Goal: Task Accomplishment & Management: Manage account settings

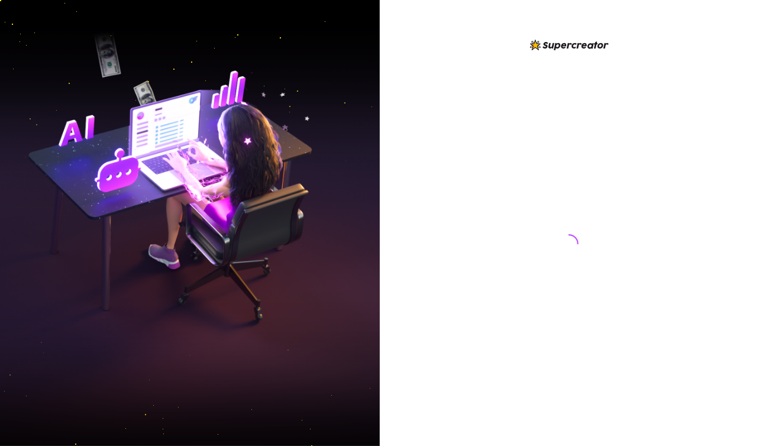
click at [744, 24] on div at bounding box center [570, 223] width 380 height 446
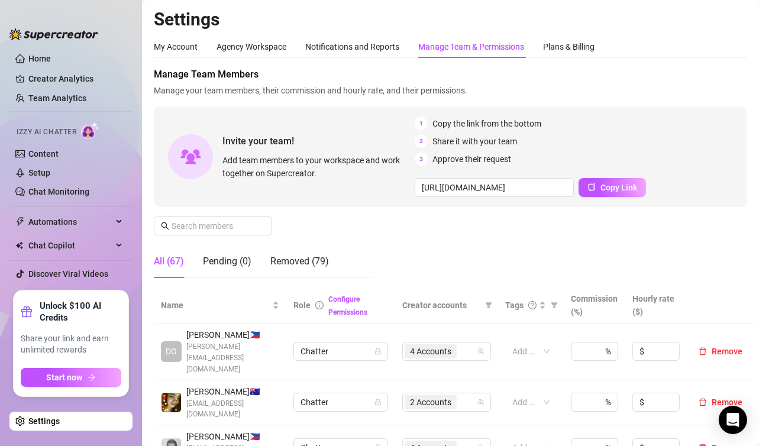
click at [724, 19] on h2 "Settings" at bounding box center [450, 19] width 593 height 22
click at [216, 262] on div "Pending (0)" at bounding box center [227, 261] width 49 height 14
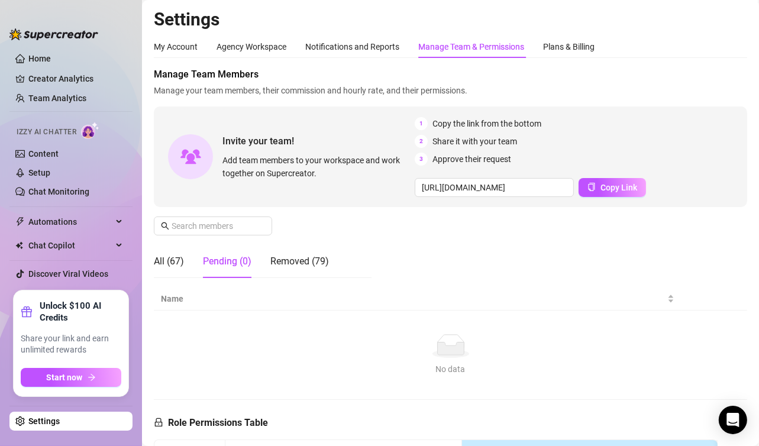
click at [737, 120] on div "Invite your team! Add team members to your workspace and work together on Super…" at bounding box center [450, 157] width 593 height 101
click at [721, 75] on span "Manage Team Members" at bounding box center [450, 74] width 593 height 14
click at [165, 256] on div "All (67)" at bounding box center [169, 261] width 30 height 14
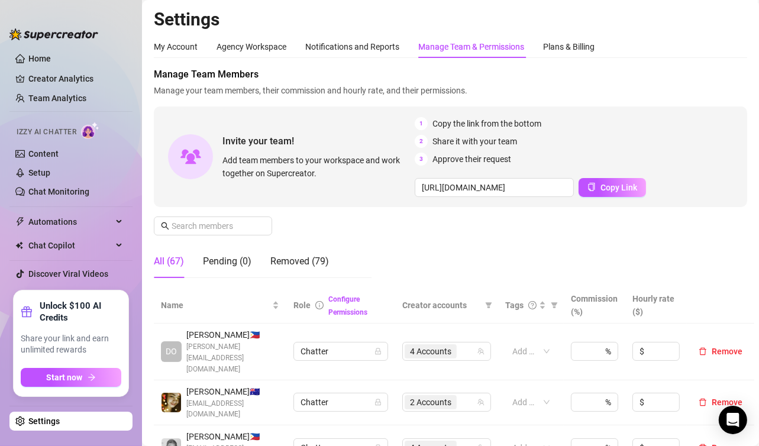
click at [86, 445] on aside "Home Creator Analytics Team Analytics Izzy AI Chatter Content Setup Chat Monito…" at bounding box center [71, 223] width 142 height 446
click at [624, 188] on span "Copy Link" at bounding box center [619, 187] width 37 height 9
click at [710, 238] on div "Manage Team Members Manage your team members, their commission and hourly rate,…" at bounding box center [450, 177] width 593 height 220
click at [701, 50] on div "My Account Agency Workspace Notifications and Reports Manage Team & Permissions…" at bounding box center [450, 47] width 593 height 22
click at [693, 54] on div "My Account Agency Workspace Notifications and Reports Manage Team & Permissions…" at bounding box center [450, 47] width 593 height 22
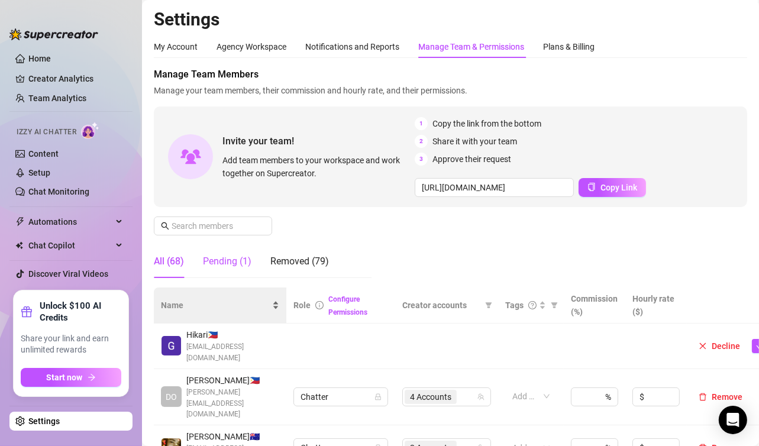
click at [224, 265] on div "Pending (1)" at bounding box center [227, 261] width 49 height 14
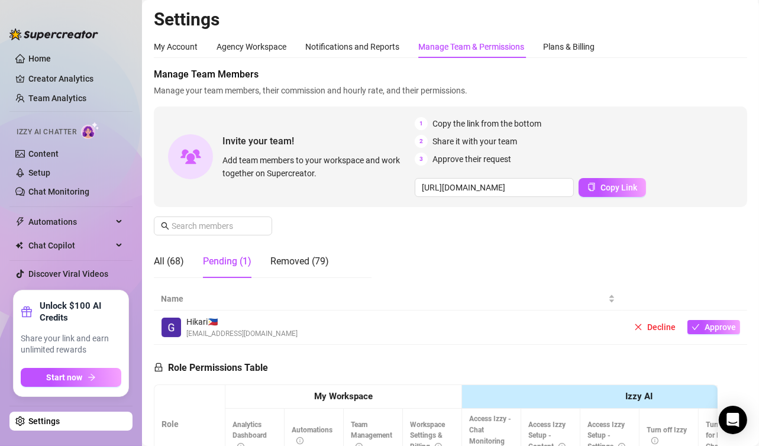
click at [724, 230] on div "Manage Team Members Manage your team members, their commission and hourly rate,…" at bounding box center [450, 177] width 593 height 220
click at [705, 327] on span "Approve" at bounding box center [720, 326] width 31 height 9
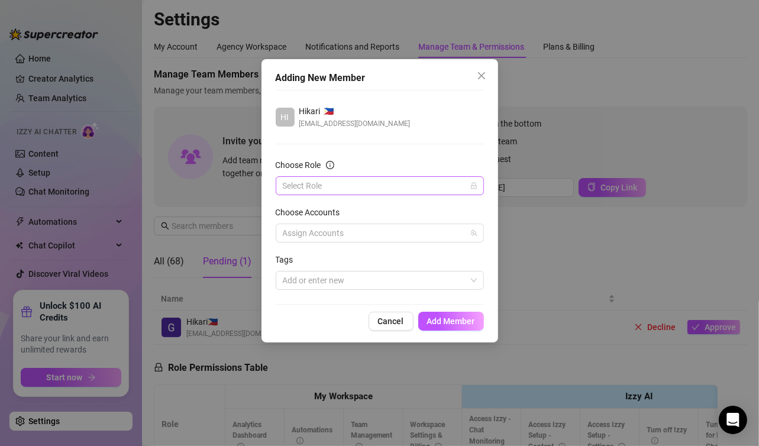
click at [348, 180] on input "Choose Role" at bounding box center [374, 186] width 183 height 18
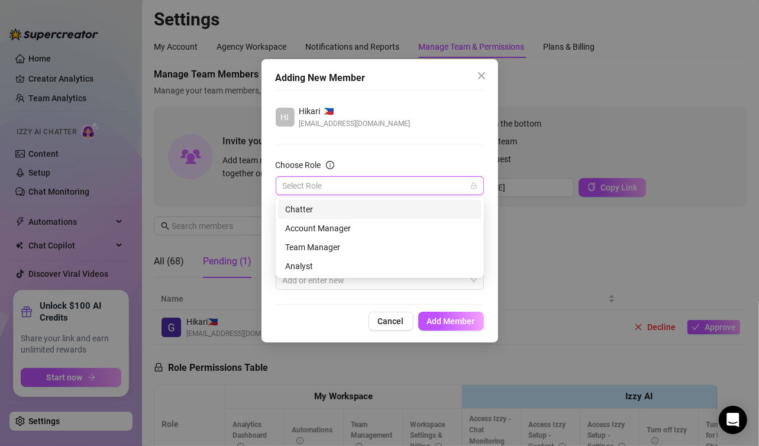
click at [348, 180] on input "Choose Role" at bounding box center [374, 186] width 183 height 18
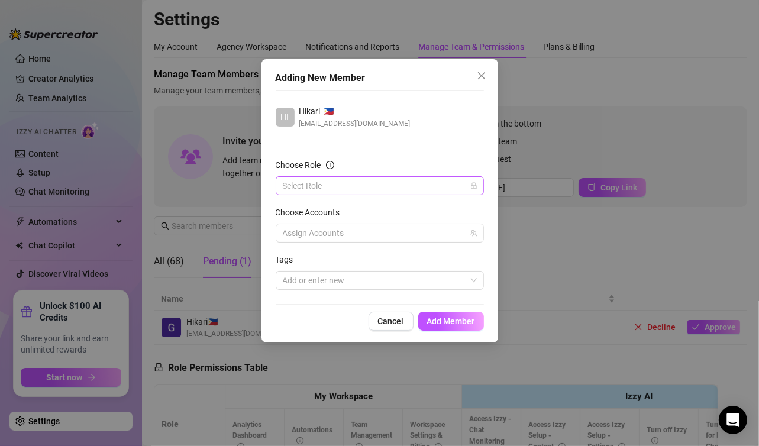
click at [312, 185] on input "Choose Role" at bounding box center [374, 186] width 183 height 18
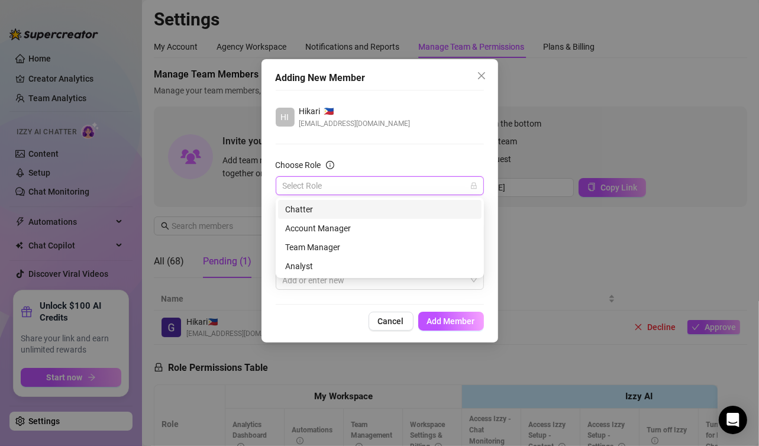
click at [356, 152] on div "HI Hikari 🇵🇭 hiikari.yuuki@gmail.com Choose Role Select Role Choose Accounts As…" at bounding box center [380, 197] width 208 height 215
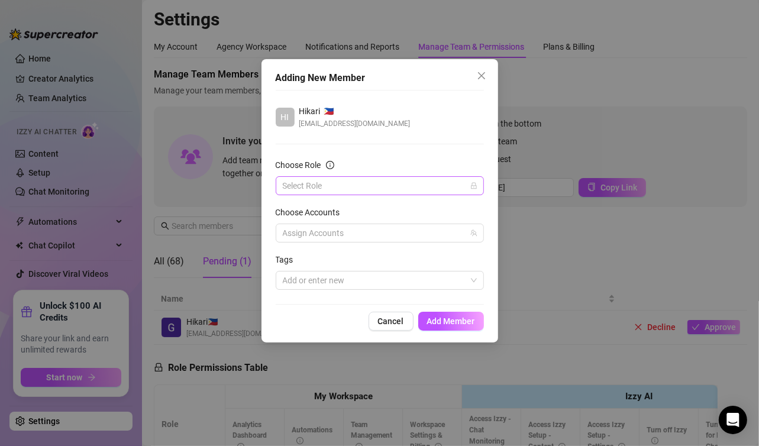
click at [300, 184] on input "Choose Role" at bounding box center [374, 186] width 183 height 18
click at [304, 196] on form "Choose Role Select Role Choose Accounts Assign Accounts Tags Add or enter new" at bounding box center [380, 224] width 208 height 131
click at [307, 175] on div "Choose Role" at bounding box center [380, 168] width 208 height 18
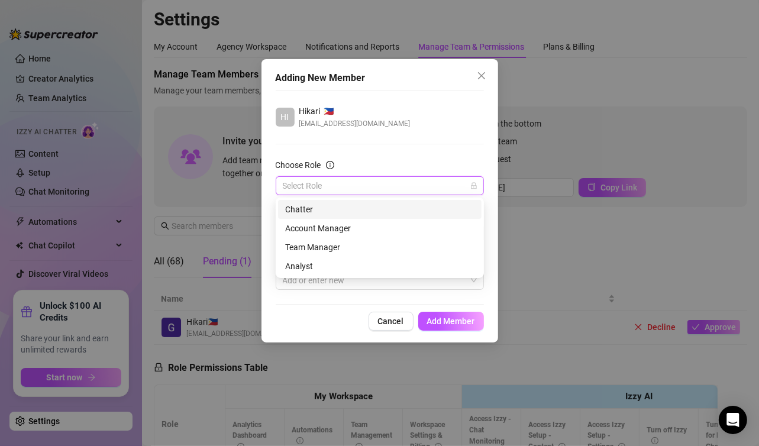
click at [314, 183] on input "Choose Role" at bounding box center [374, 186] width 183 height 18
click at [321, 227] on div "Account Manager" at bounding box center [379, 228] width 189 height 13
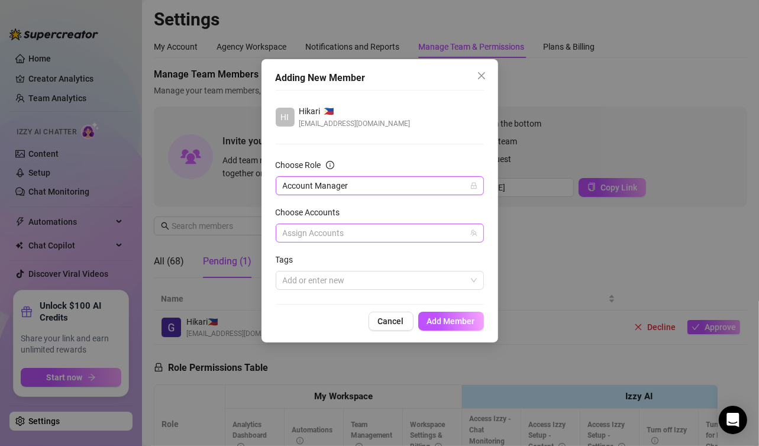
click at [325, 236] on div at bounding box center [373, 233] width 191 height 17
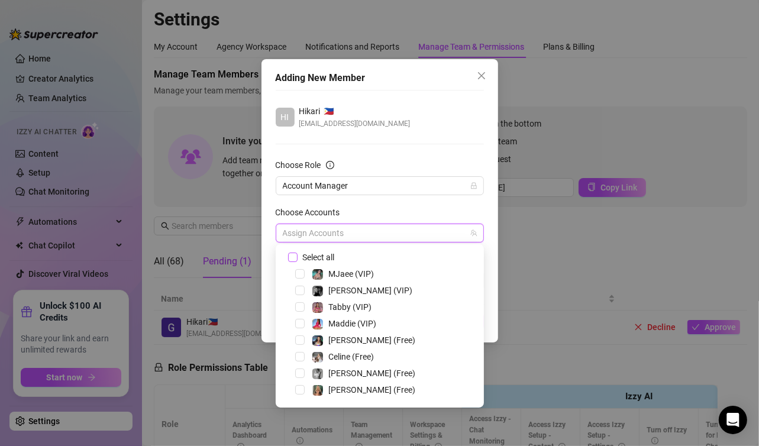
click at [297, 256] on span at bounding box center [292, 257] width 9 height 9
click at [296, 256] on input "Select all" at bounding box center [292, 257] width 8 height 8
checkbox input "true"
click at [393, 230] on div "All Accounts" at bounding box center [373, 233] width 191 height 17
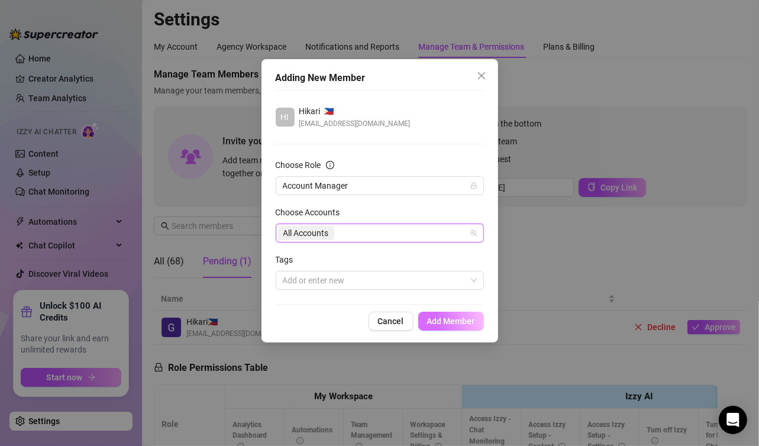
click at [443, 322] on span "Add Member" at bounding box center [451, 321] width 48 height 9
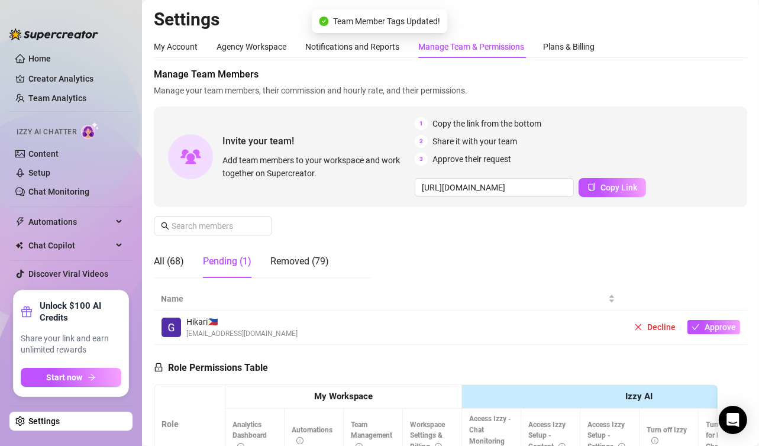
click at [186, 263] on div "All (68) Pending (1) Removed (79)" at bounding box center [241, 261] width 175 height 33
click at [170, 263] on div "All (68)" at bounding box center [169, 261] width 30 height 14
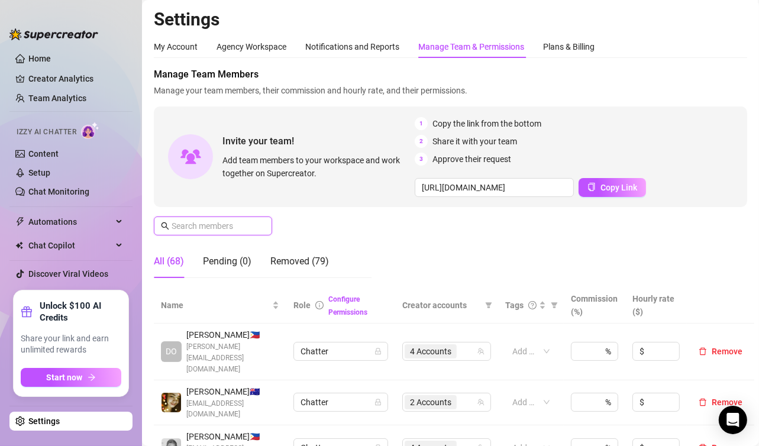
click at [215, 228] on input "text" at bounding box center [214, 226] width 84 height 13
type input "hika"
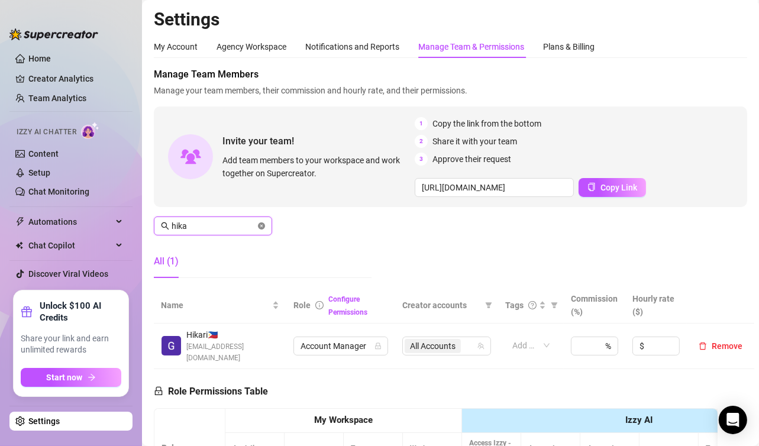
click at [263, 226] on icon "close-circle" at bounding box center [261, 225] width 7 height 7
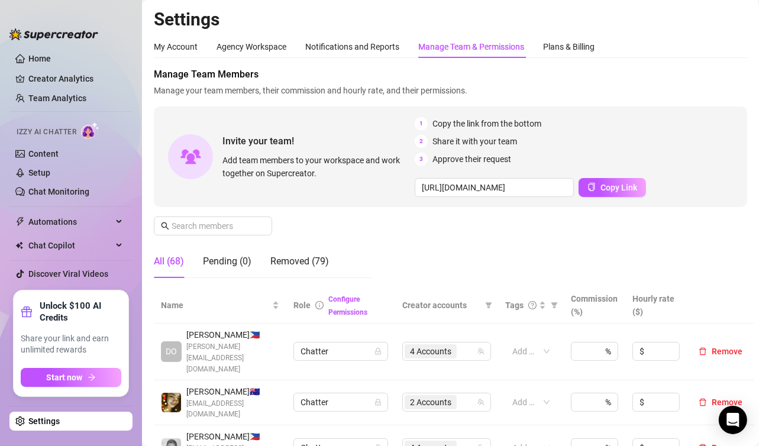
click at [716, 70] on span "Manage Team Members" at bounding box center [450, 74] width 593 height 14
click at [701, 12] on h2 "Settings" at bounding box center [450, 19] width 593 height 22
